Goal: Task Accomplishment & Management: Manage account settings

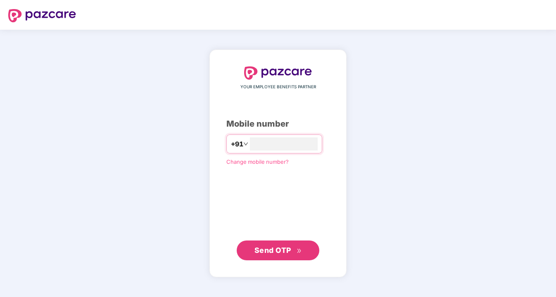
type input "**********"
click at [269, 246] on span "Send OTP" at bounding box center [273, 250] width 37 height 9
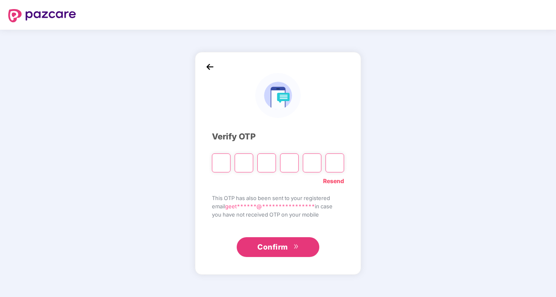
type input "*"
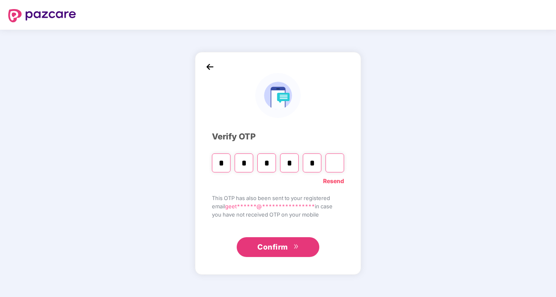
type input "*"
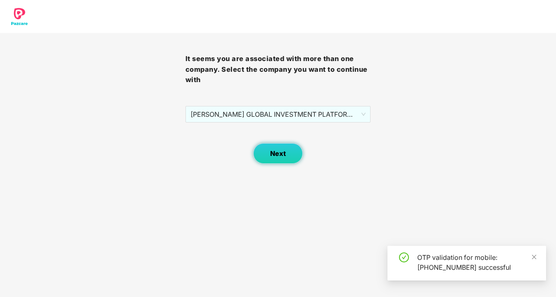
click at [273, 153] on span "Next" at bounding box center [278, 154] width 16 height 8
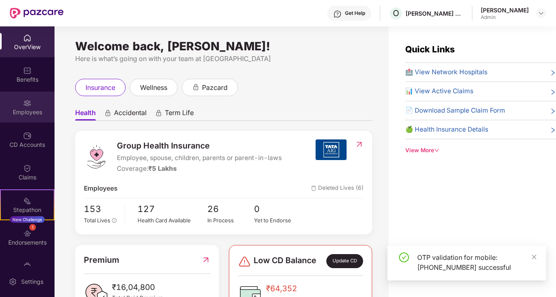
click at [21, 106] on div "Employees" at bounding box center [27, 107] width 55 height 31
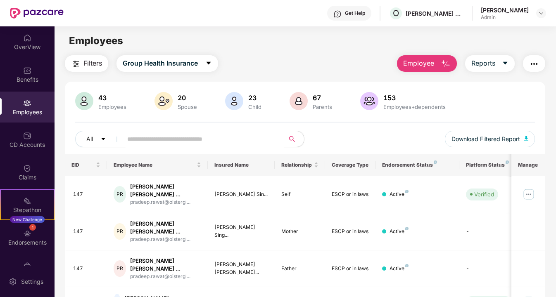
click at [189, 138] on input "text" at bounding box center [200, 139] width 146 height 12
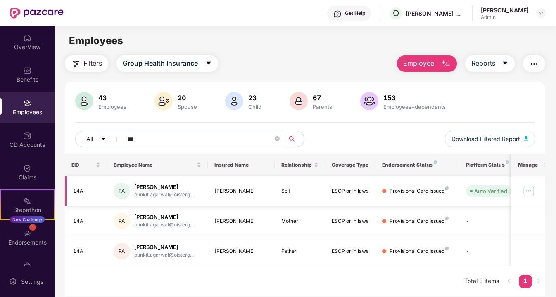
type input "***"
click at [531, 193] on img at bounding box center [528, 191] width 13 height 13
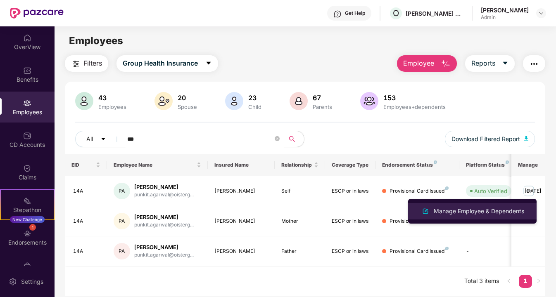
click at [510, 211] on div "Manage Employee & Dependents" at bounding box center [479, 211] width 94 height 9
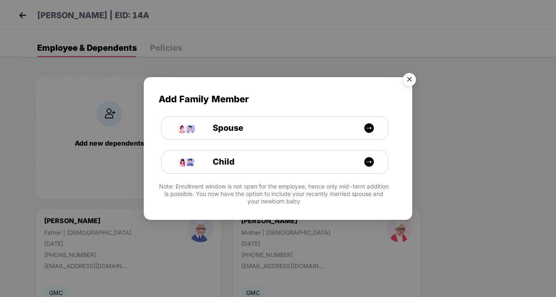
click at [406, 81] on img "Close" at bounding box center [409, 80] width 23 height 23
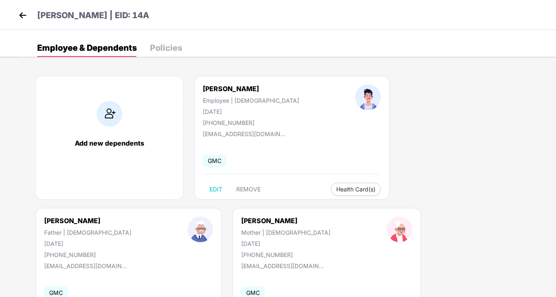
scroll to position [55, 0]
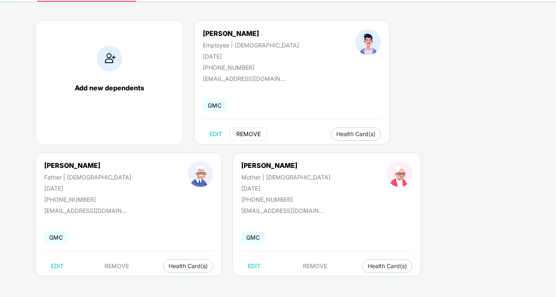
click at [252, 135] on span "REMOVE" at bounding box center [248, 134] width 24 height 7
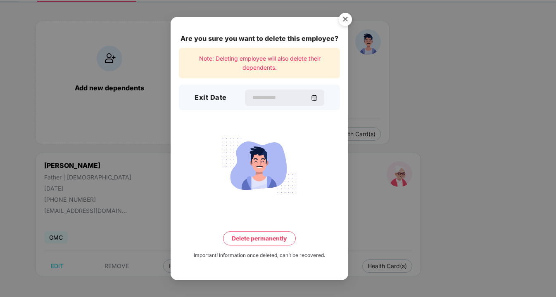
click at [345, 19] on img "Close" at bounding box center [345, 20] width 23 height 23
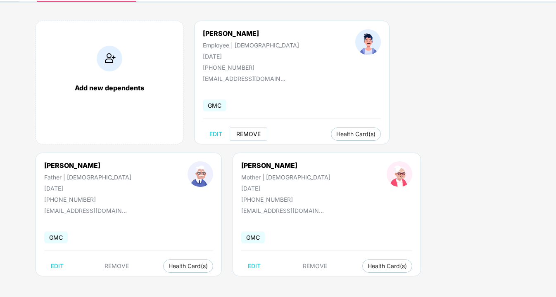
scroll to position [0, 0]
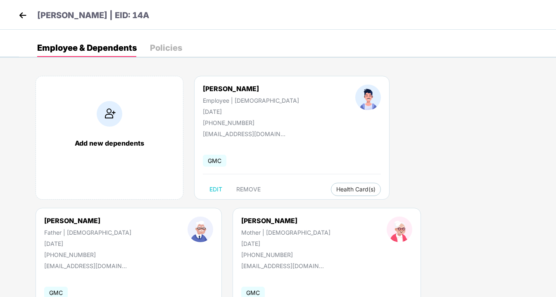
click at [23, 15] on img at bounding box center [23, 15] width 12 height 12
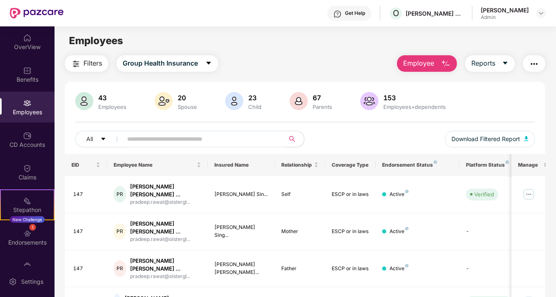
click at [428, 63] on span "Employee" at bounding box center [418, 63] width 31 height 10
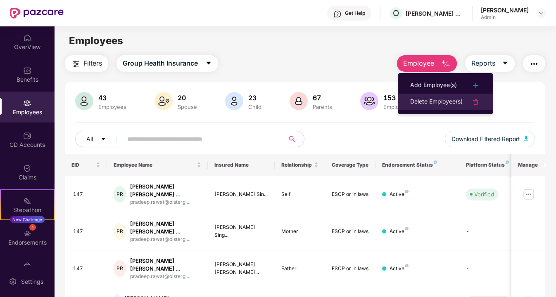
click at [433, 98] on div "Delete Employee(s)" at bounding box center [436, 102] width 52 height 10
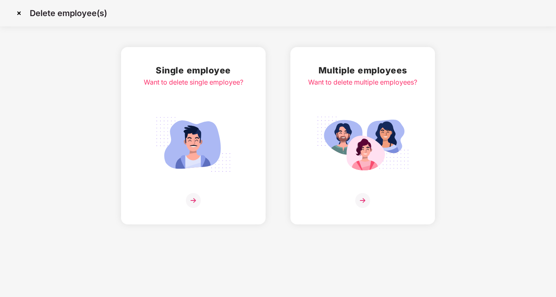
click at [204, 68] on h2 "Single employee" at bounding box center [194, 71] width 100 height 14
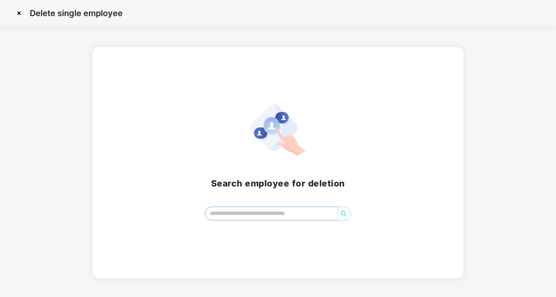
click at [249, 216] on input "search" at bounding box center [271, 213] width 132 height 12
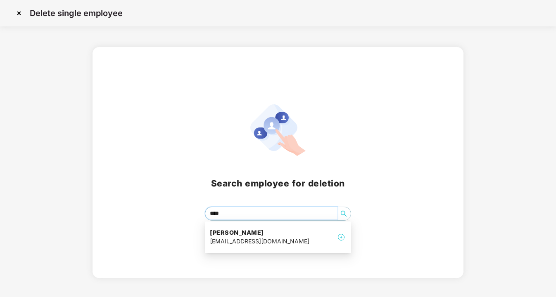
type input "*****"
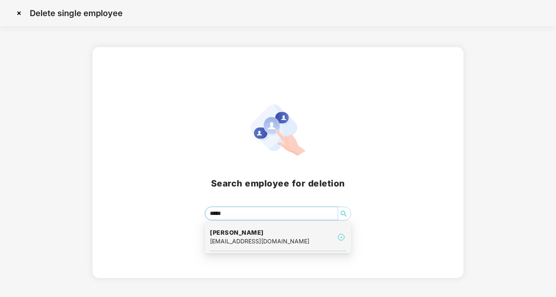
click at [253, 241] on div "[EMAIL_ADDRESS][DOMAIN_NAME]" at bounding box center [260, 241] width 100 height 9
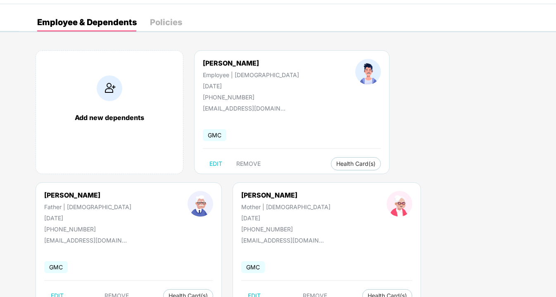
scroll to position [55, 0]
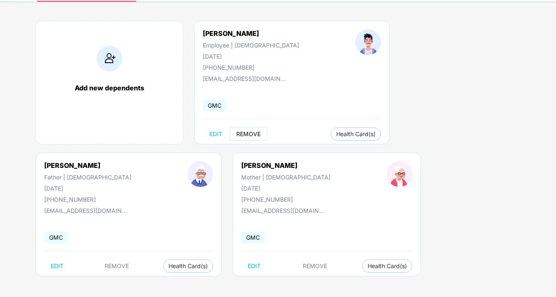
click at [252, 135] on span "REMOVE" at bounding box center [248, 134] width 24 height 7
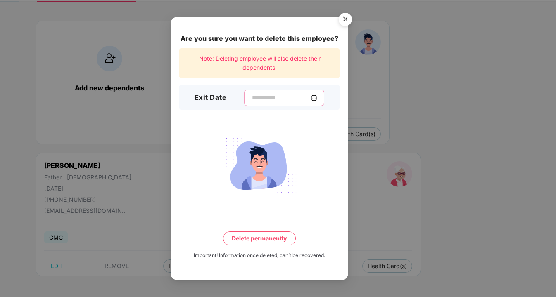
click at [262, 98] on input at bounding box center [280, 97] width 59 height 9
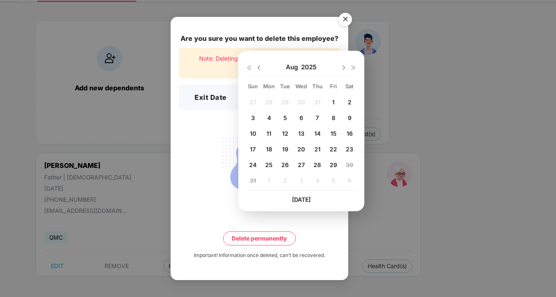
click at [335, 150] on span "22" at bounding box center [333, 149] width 7 height 7
type input "**********"
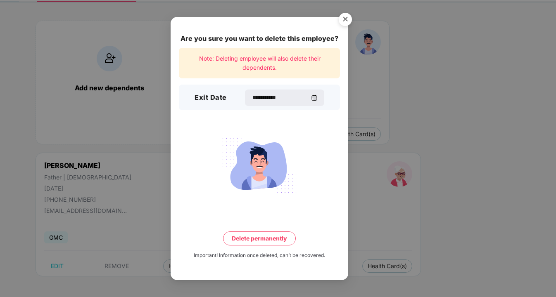
click at [268, 239] on button "Delete permanently" at bounding box center [259, 239] width 73 height 14
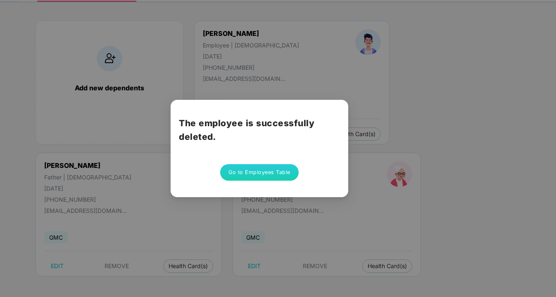
click at [273, 175] on button "Go to Employees Table" at bounding box center [259, 172] width 79 height 17
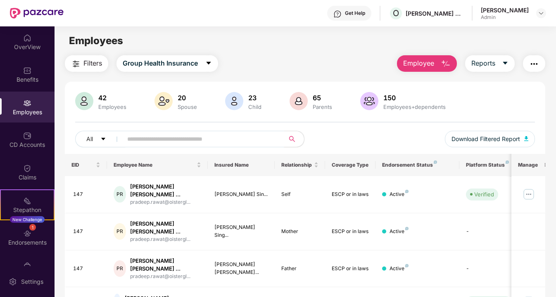
click at [190, 136] on input "text" at bounding box center [200, 139] width 146 height 12
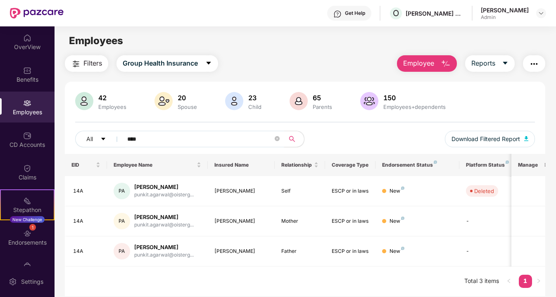
type input "****"
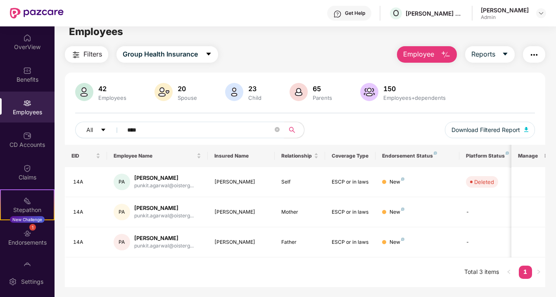
click at [39, 13] on img at bounding box center [37, 13] width 54 height 11
